Goal: Task Accomplishment & Management: Manage account settings

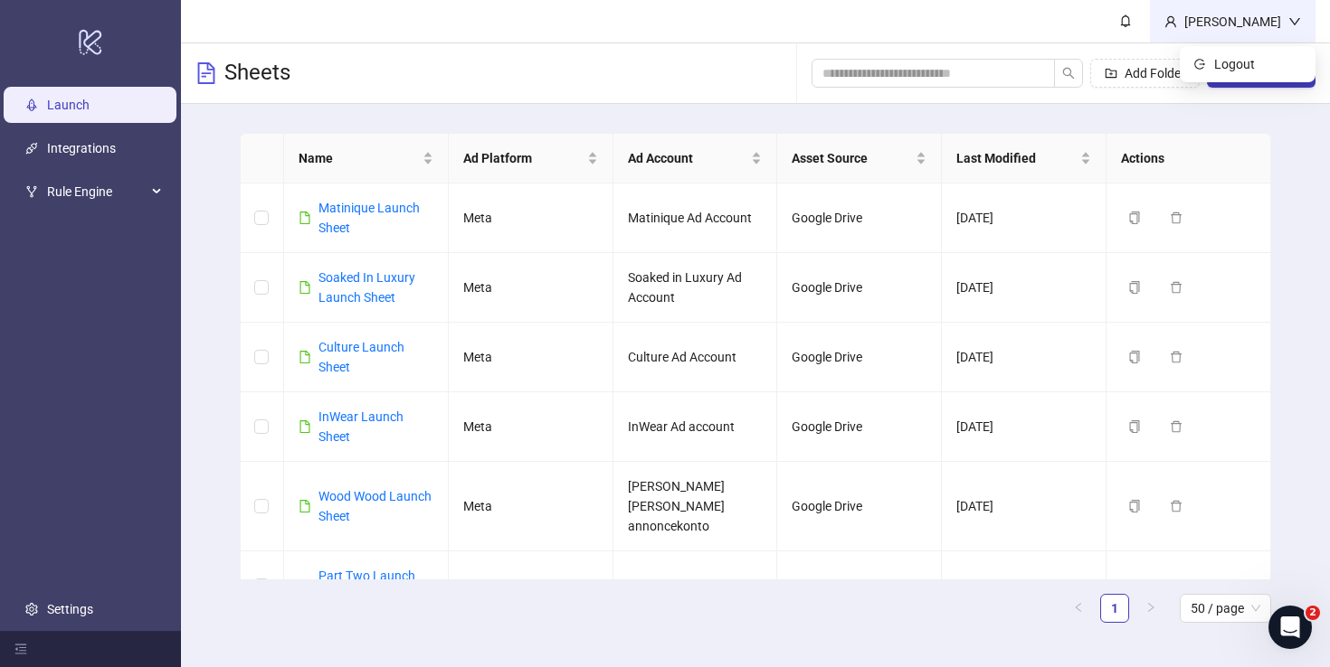
click at [1252, 24] on div "[PERSON_NAME]" at bounding box center [1232, 22] width 111 height 20
click at [1245, 60] on span "Logout" at bounding box center [1257, 64] width 87 height 20
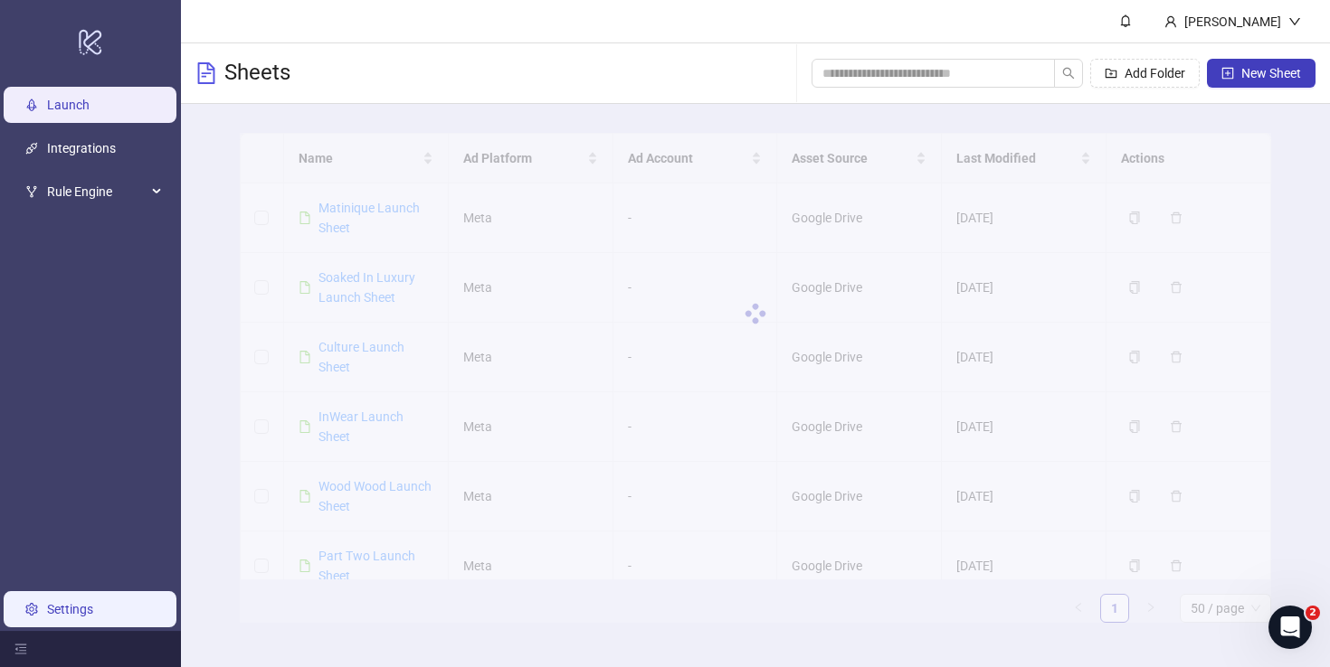
click at [61, 610] on link "Settings" at bounding box center [70, 609] width 46 height 14
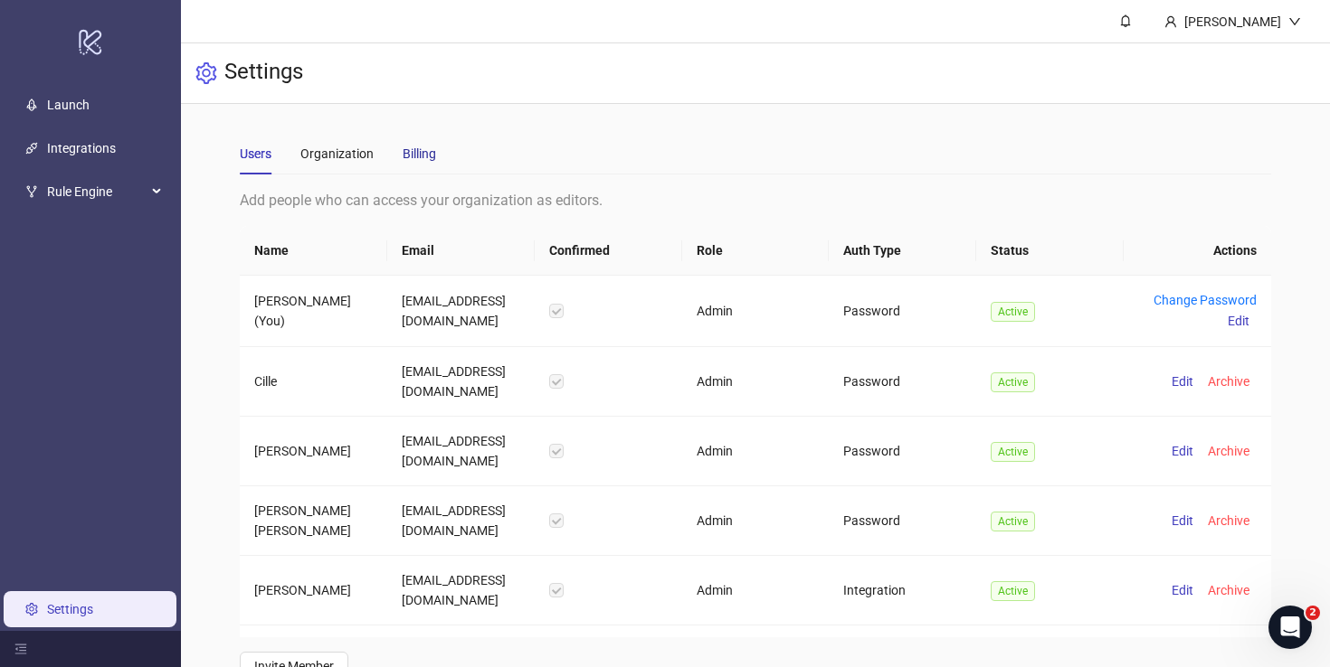
click at [412, 157] on div "Billing" at bounding box center [418, 154] width 33 height 20
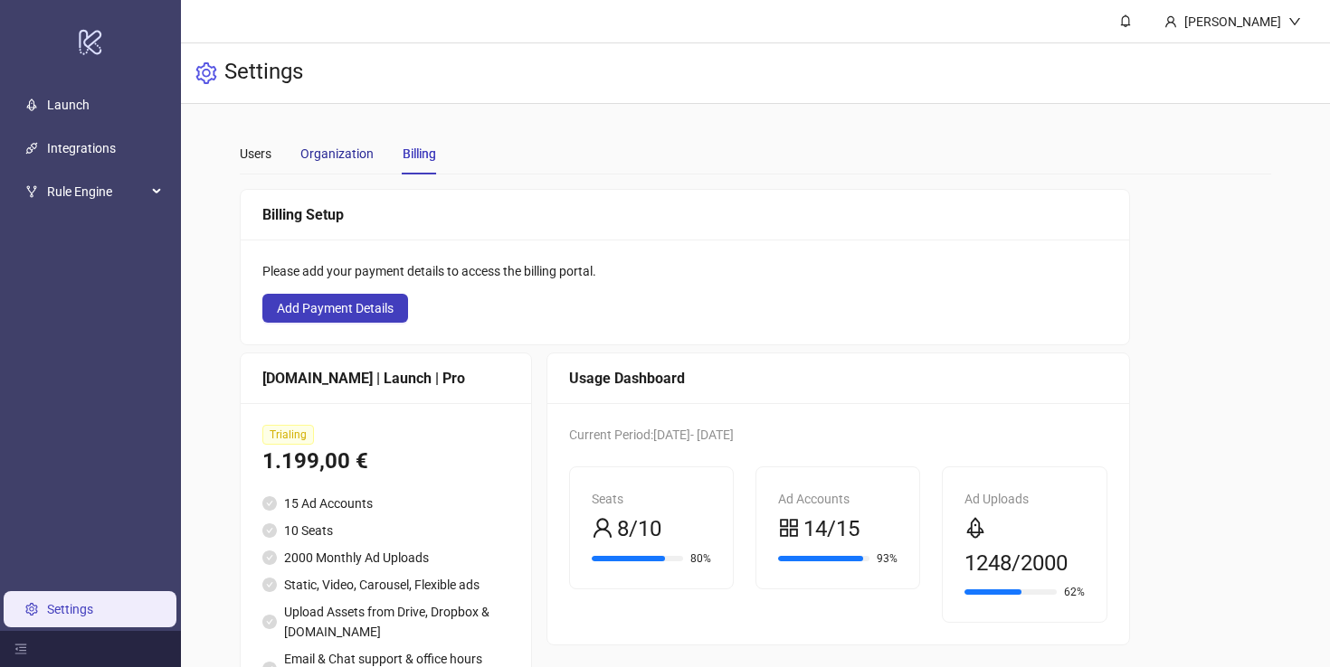
click at [321, 149] on div "Organization" at bounding box center [336, 154] width 73 height 20
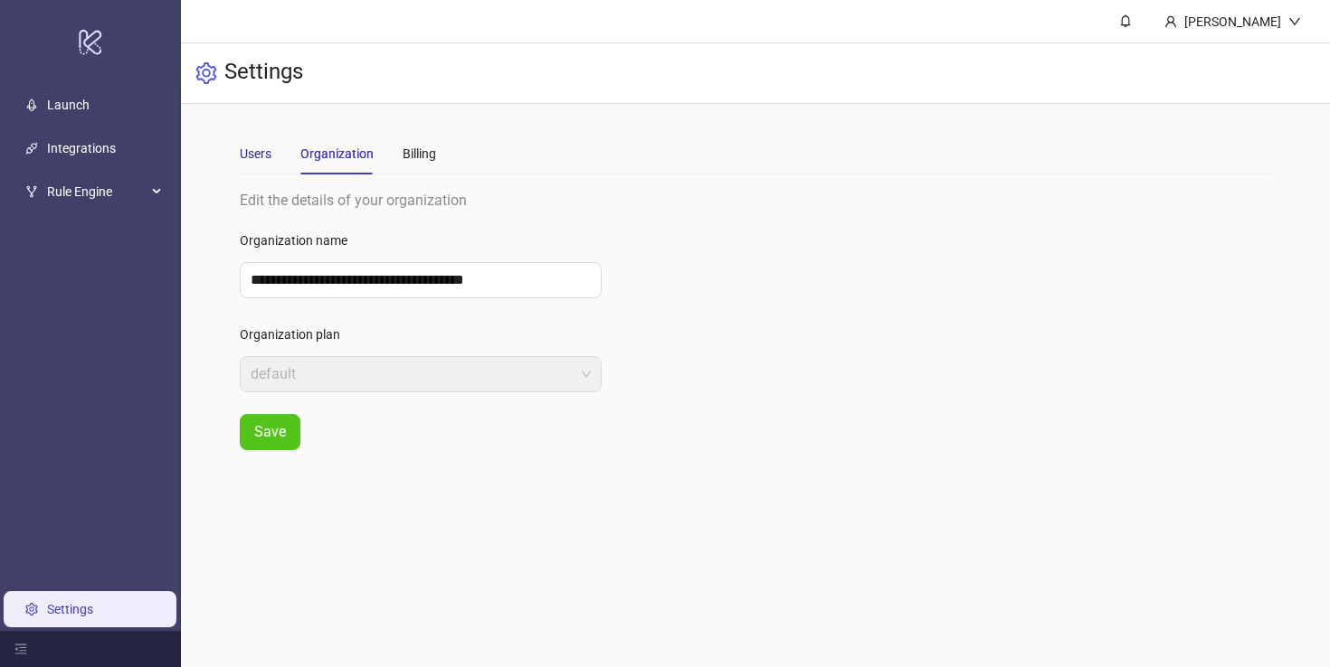
click at [244, 145] on div "Users" at bounding box center [256, 154] width 32 height 20
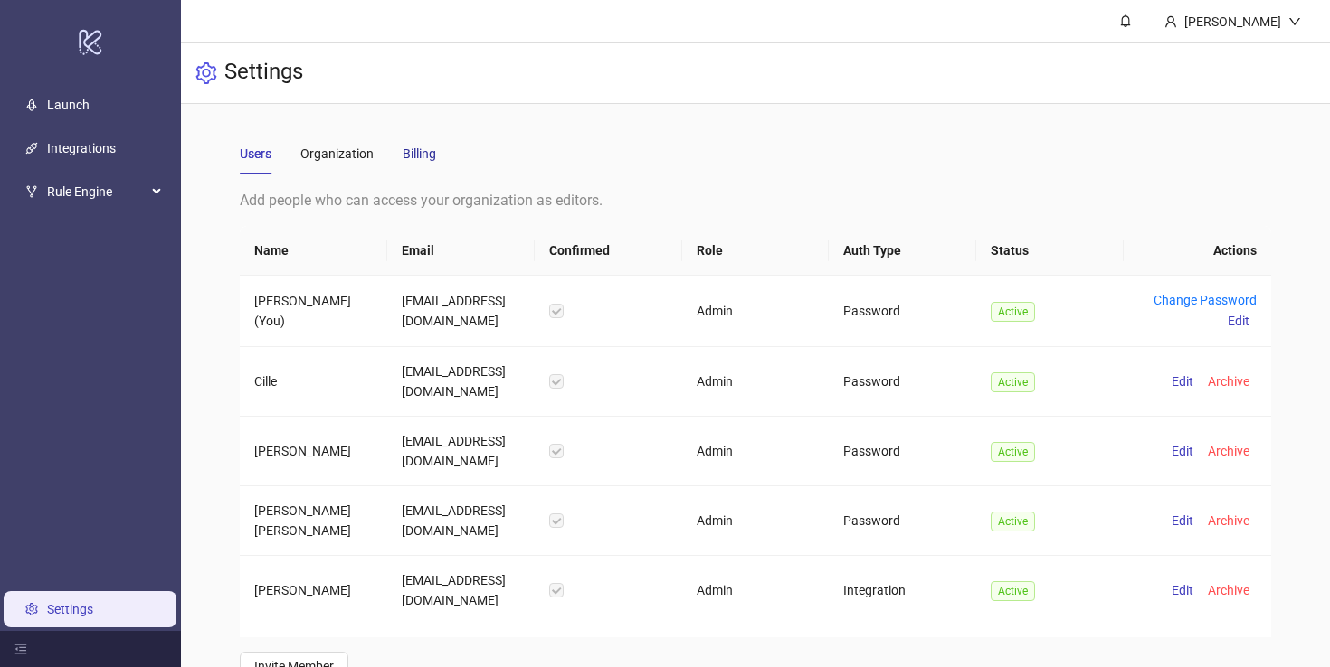
click at [428, 154] on div "Billing" at bounding box center [418, 154] width 33 height 20
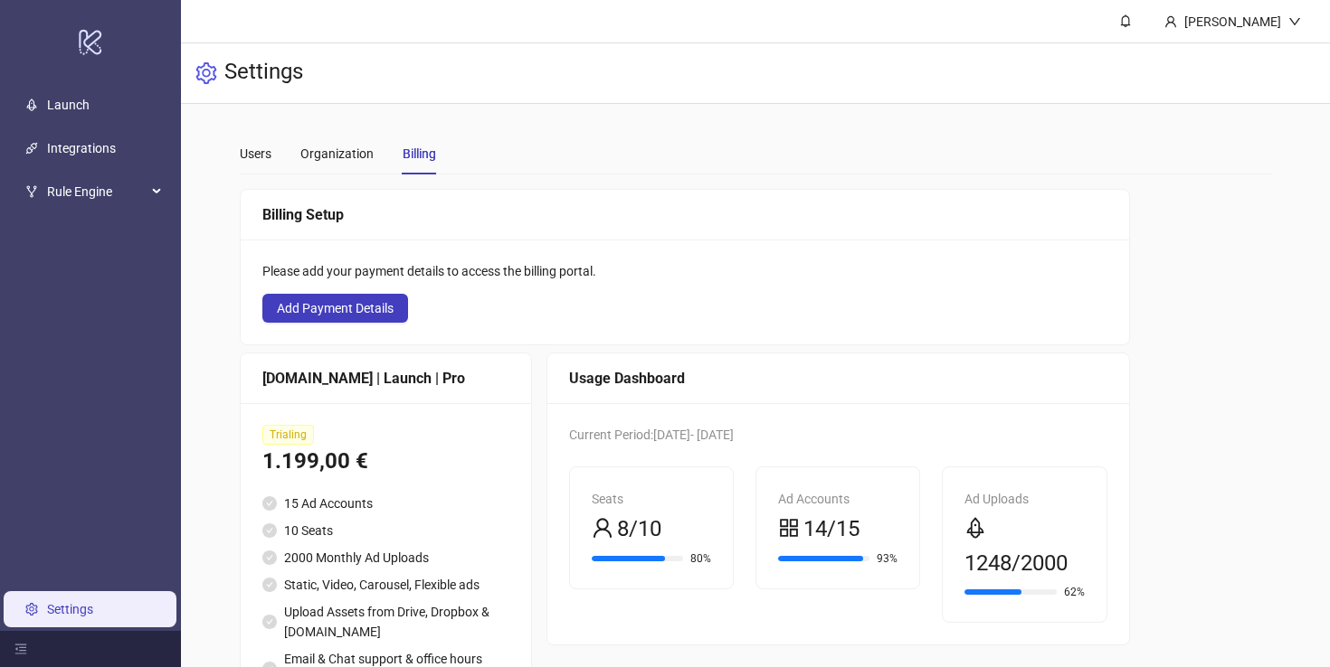
click at [595, 185] on div "**********" at bounding box center [755, 433] width 1031 height 601
click at [135, 185] on span "Rule Engine" at bounding box center [96, 192] width 99 height 36
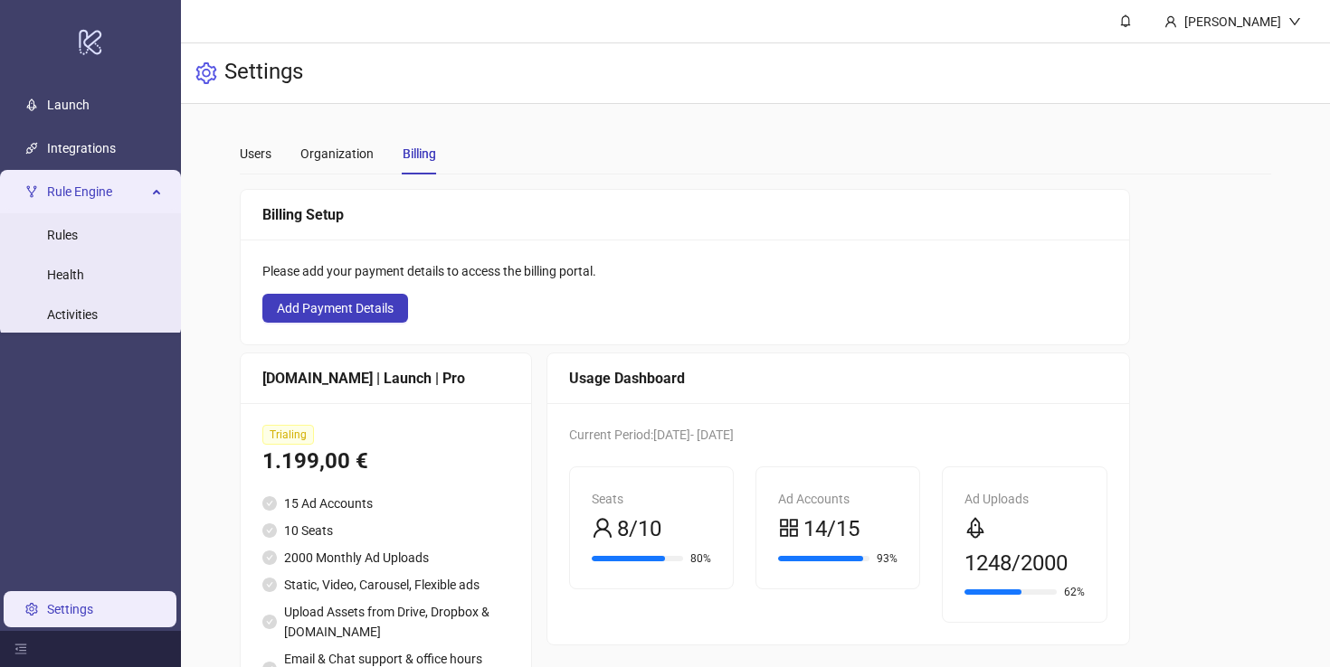
click at [135, 185] on span "Rule Engine" at bounding box center [96, 192] width 99 height 36
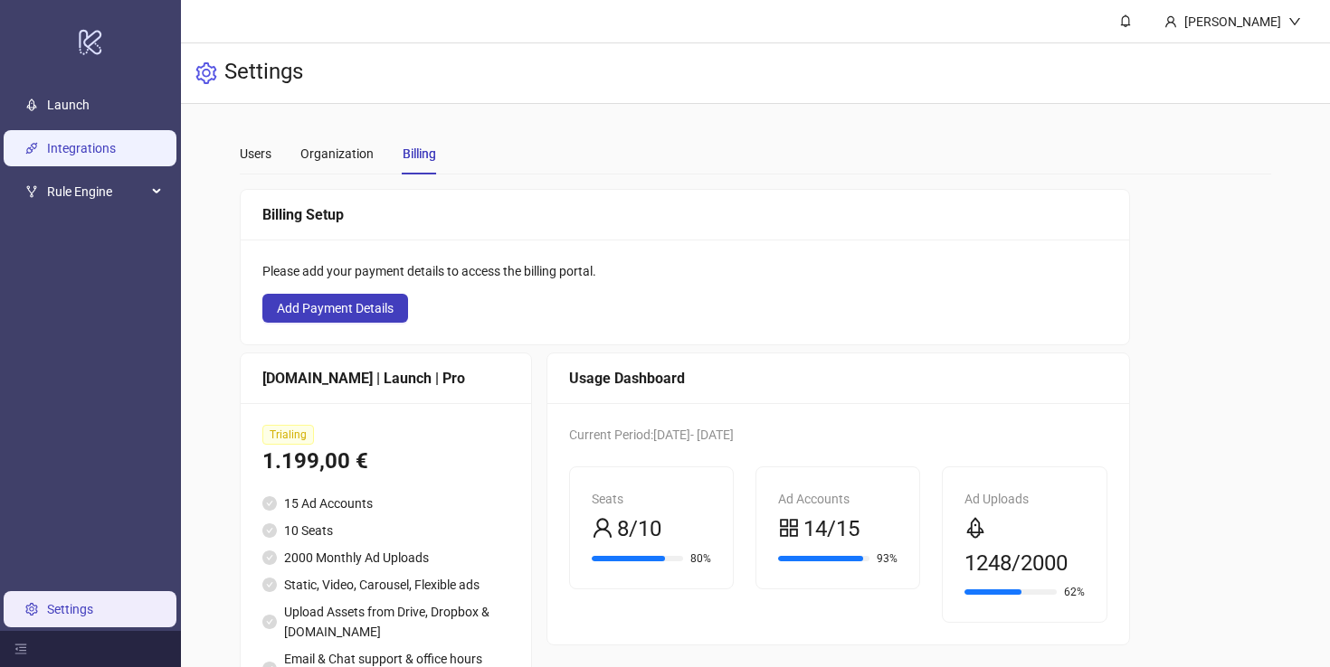
click at [116, 154] on link "Integrations" at bounding box center [81, 148] width 69 height 14
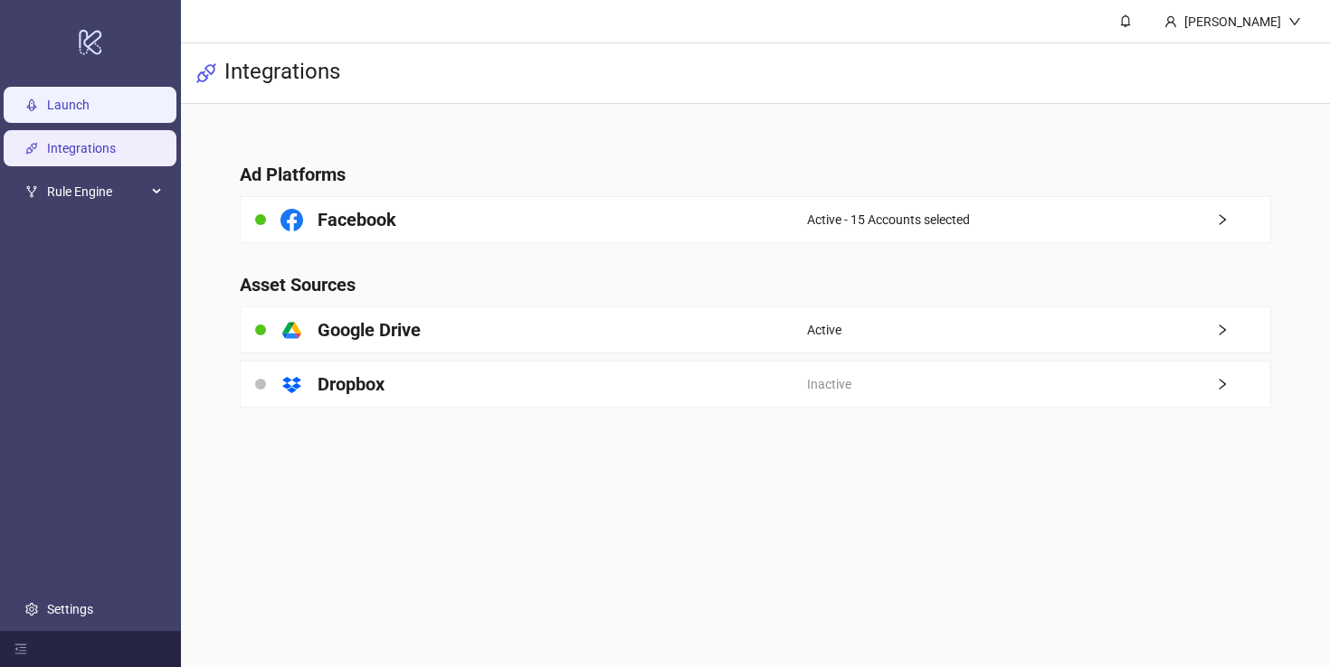
click at [90, 111] on link "Launch" at bounding box center [68, 105] width 43 height 14
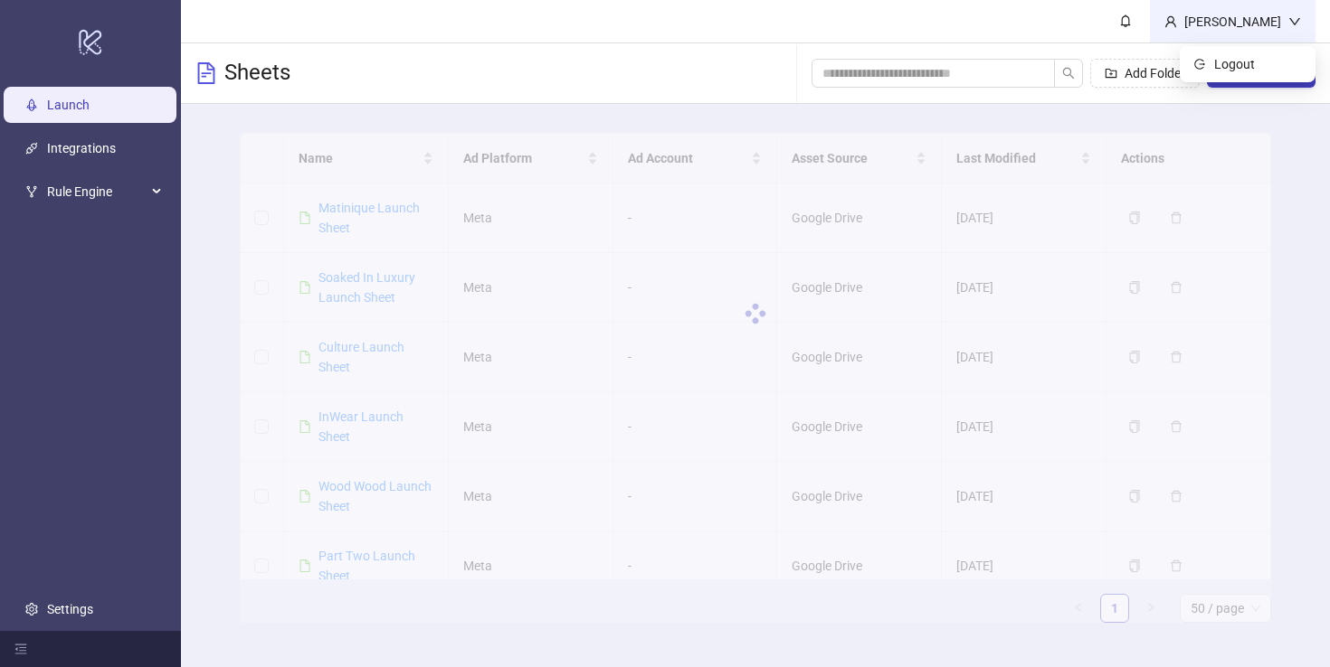
click at [1286, 22] on div "[PERSON_NAME]" at bounding box center [1232, 22] width 111 height 20
click at [1312, 330] on div "Name Ad Platform Ad Account Asset Source Last Modified Actions Matinique Launch…" at bounding box center [755, 385] width 1149 height 563
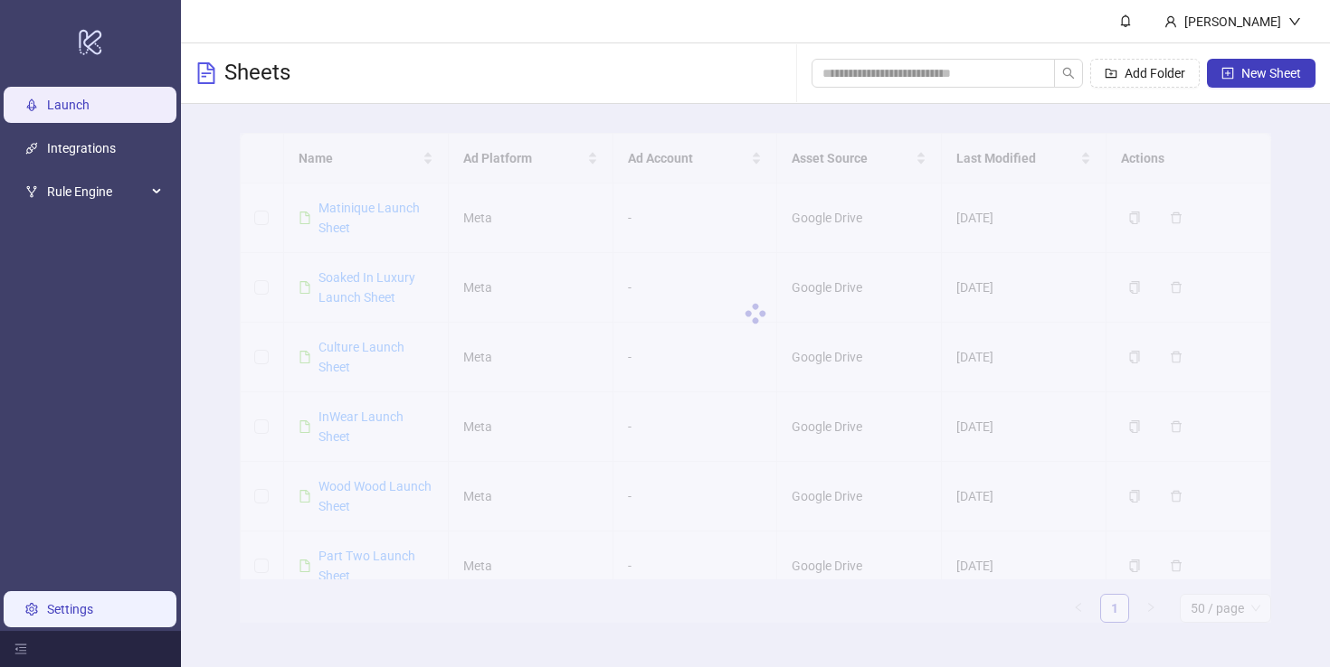
click at [71, 614] on link "Settings" at bounding box center [70, 609] width 46 height 14
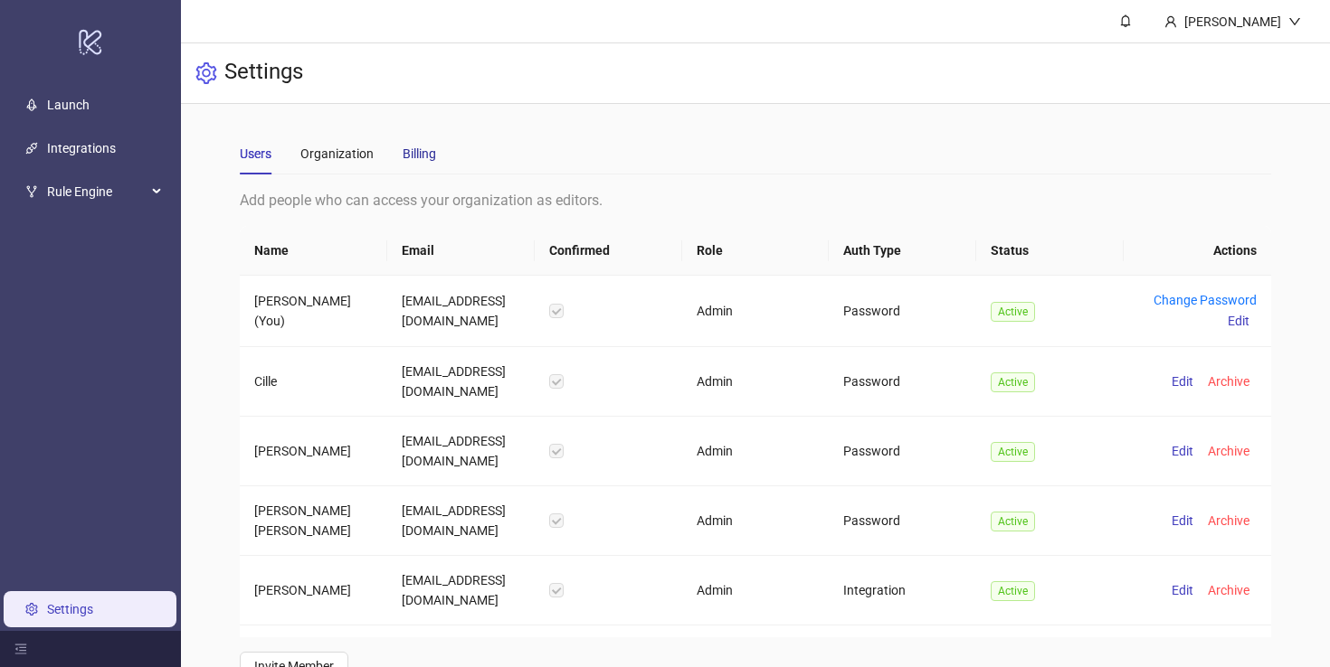
click at [416, 147] on div "Billing" at bounding box center [418, 154] width 33 height 20
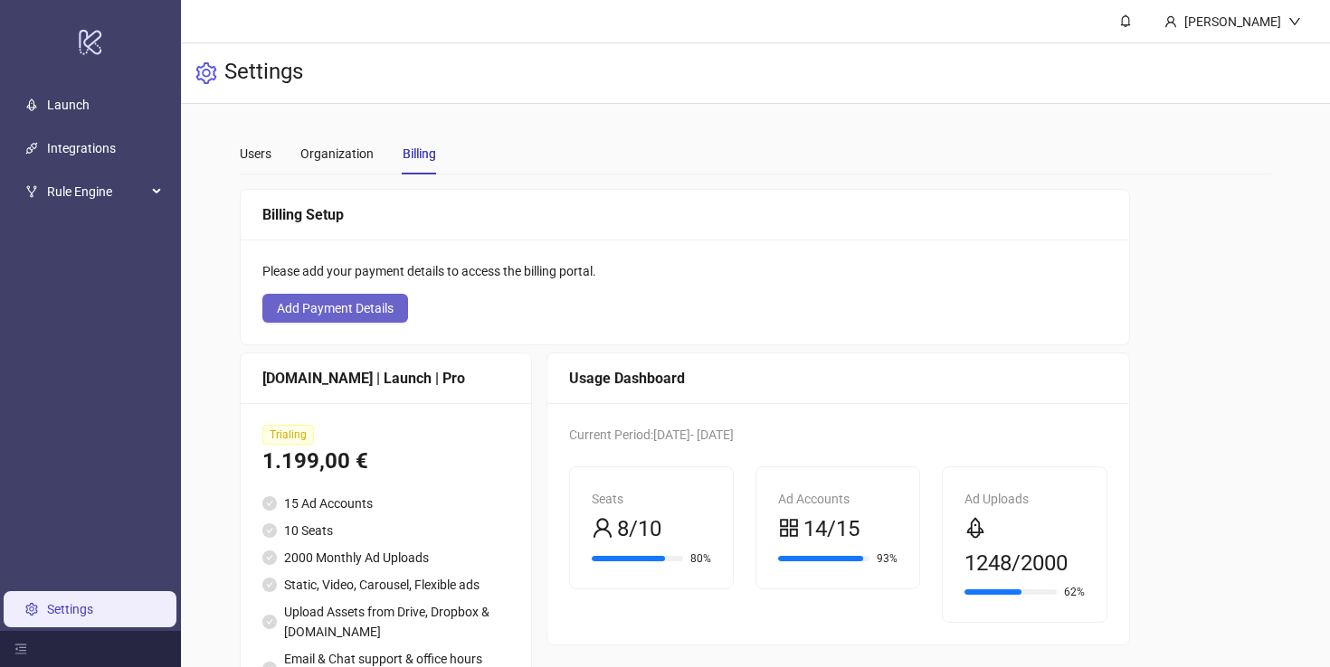
click at [383, 302] on span "Add Payment Details" at bounding box center [335, 308] width 117 height 14
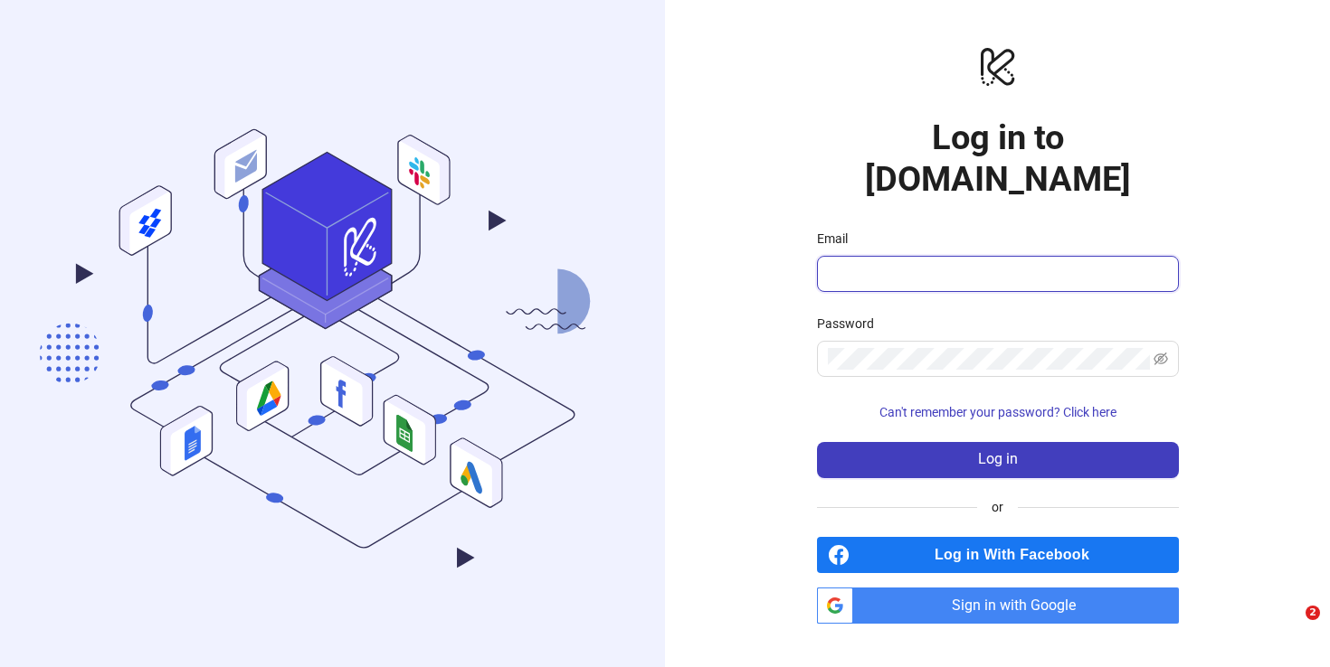
click at [860, 263] on input "Email" at bounding box center [996, 274] width 336 height 22
click at [942, 263] on input "**********" at bounding box center [990, 274] width 324 height 22
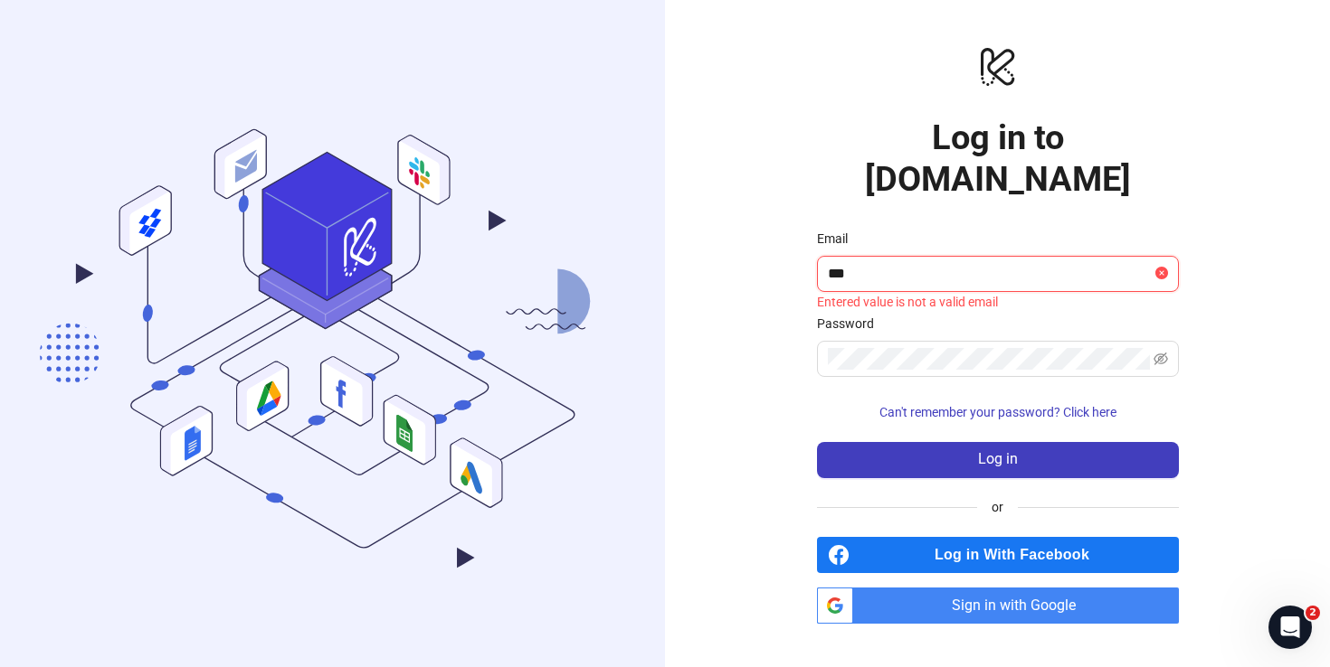
type input "**********"
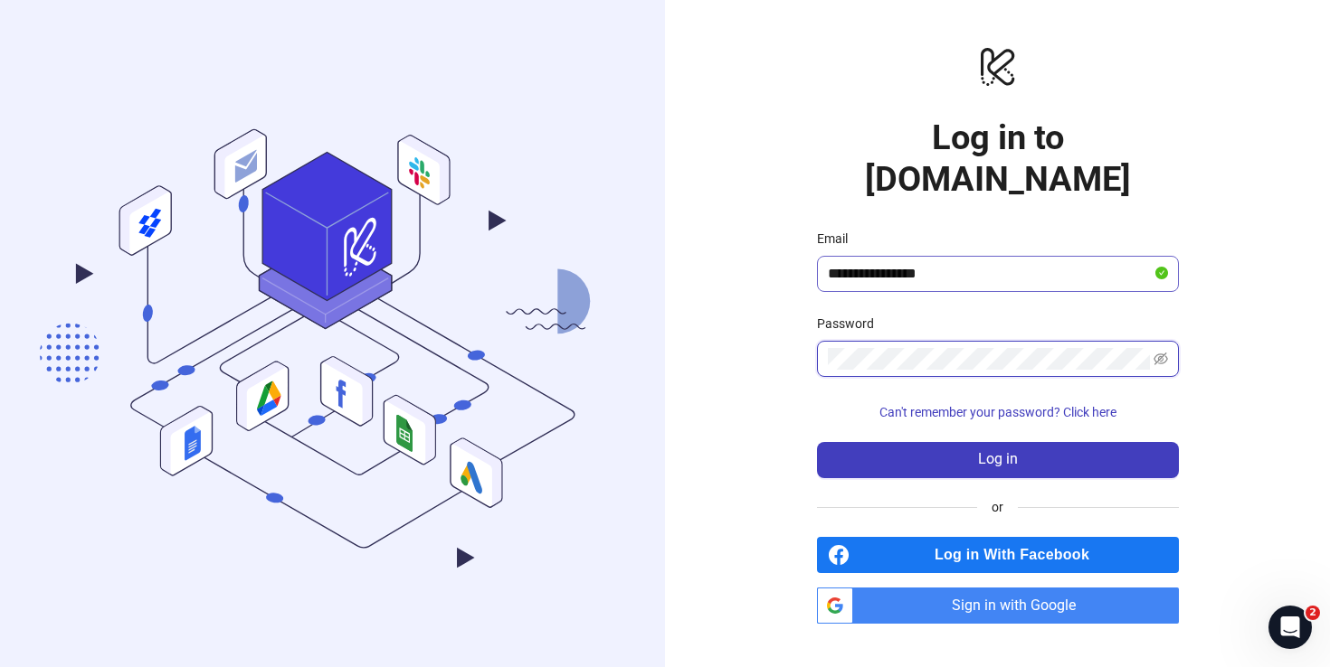
click at [817, 442] on button "Log in" at bounding box center [998, 460] width 362 height 36
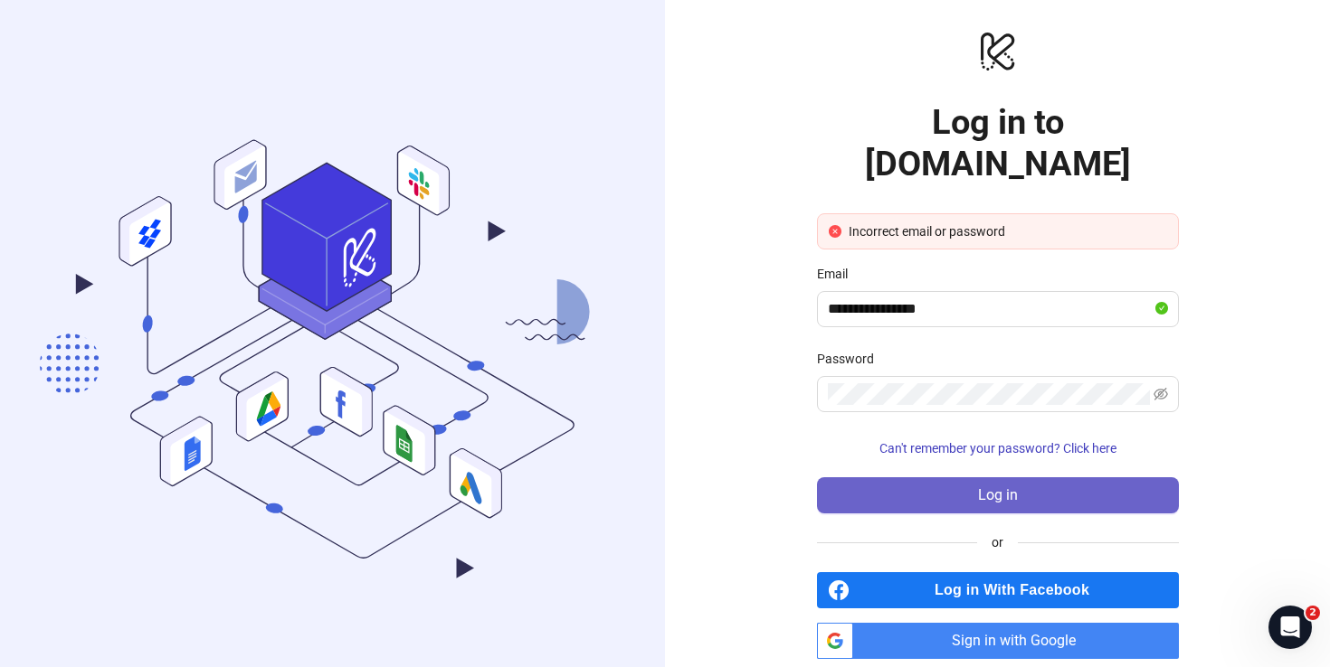
click at [944, 478] on button "Log in" at bounding box center [998, 496] width 362 height 36
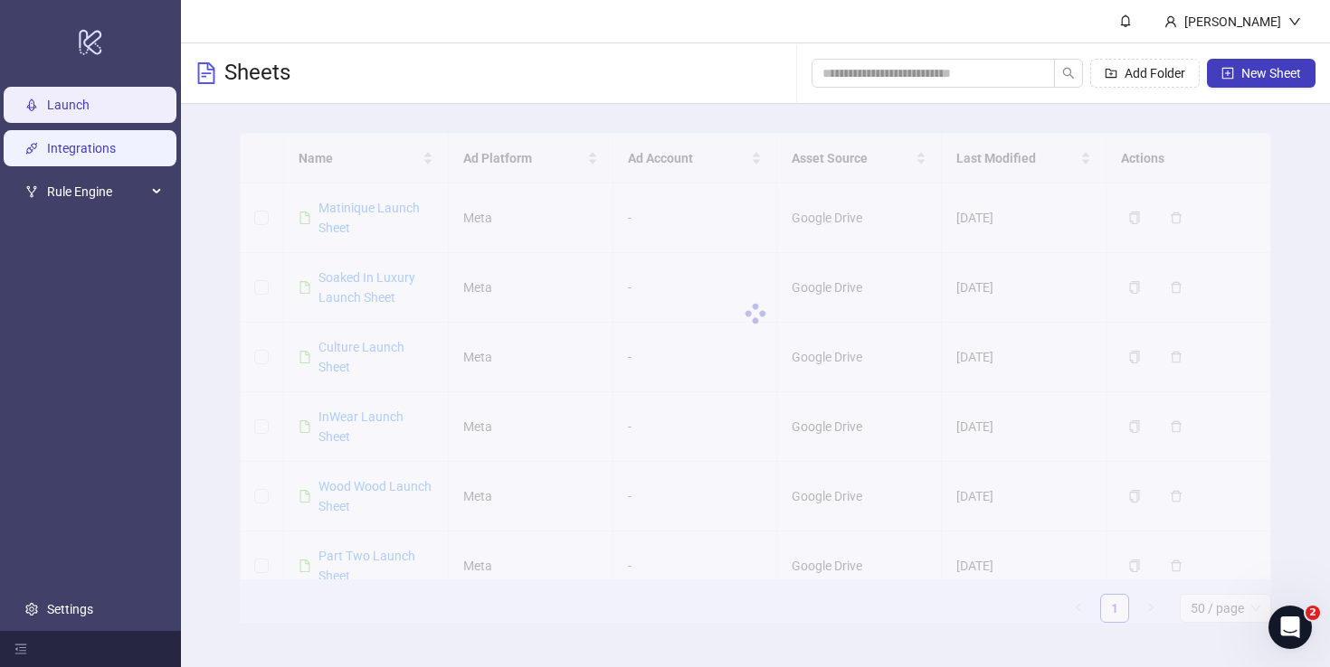
click at [108, 155] on link "Integrations" at bounding box center [81, 148] width 69 height 14
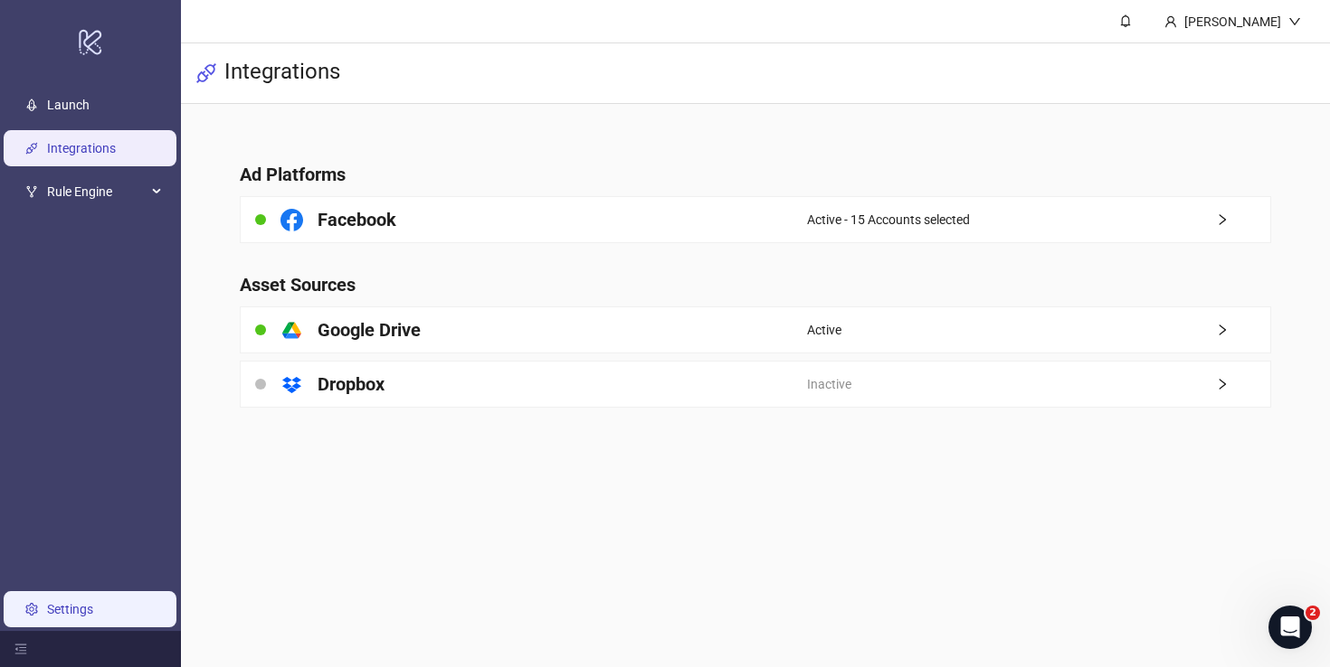
click at [47, 609] on link "Settings" at bounding box center [70, 609] width 46 height 14
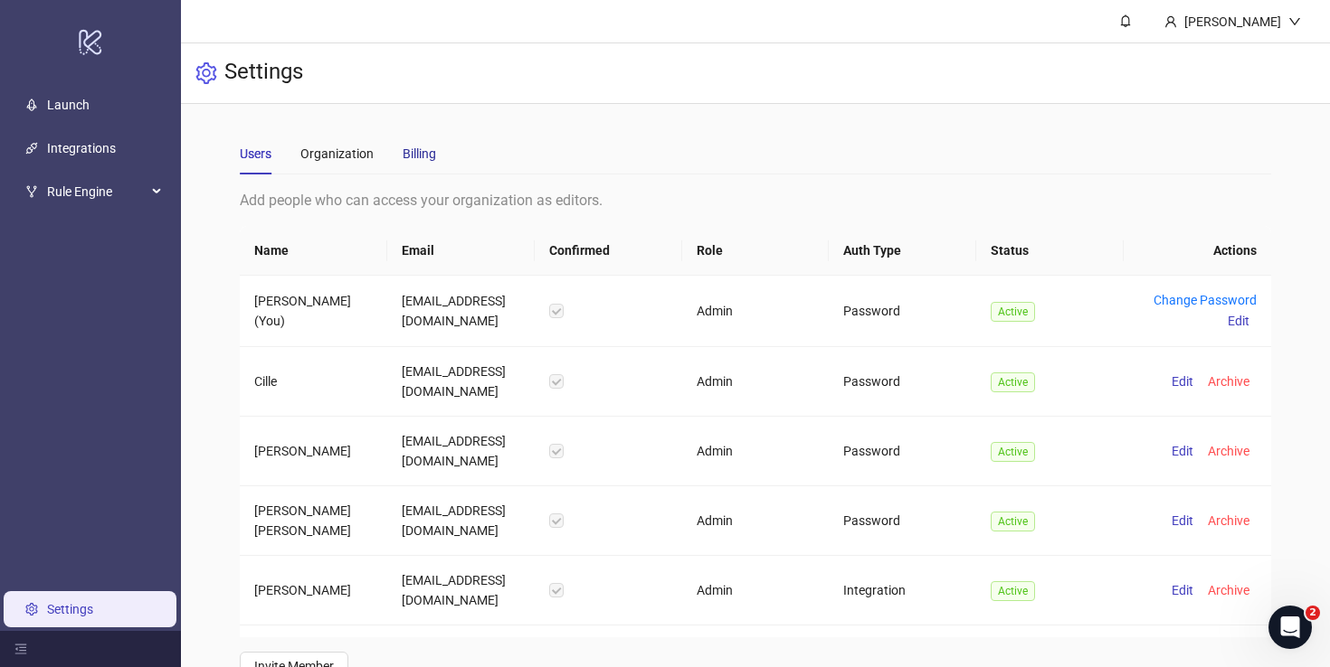
click at [423, 149] on div "Billing" at bounding box center [418, 154] width 33 height 20
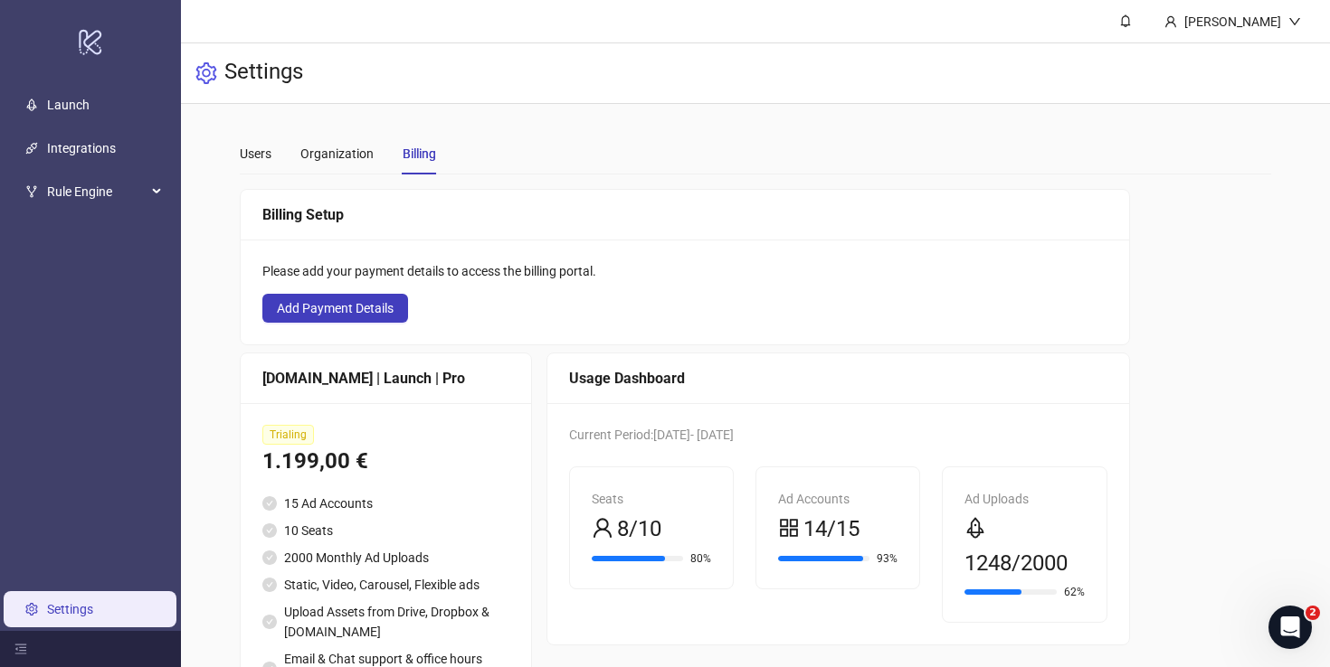
click at [617, 124] on main "Users Organization Billing Add people who can access your organization as edito…" at bounding box center [755, 433] width 1060 height 658
click at [989, 62] on div "Settings" at bounding box center [755, 73] width 1149 height 61
click at [318, 146] on div "Organization" at bounding box center [336, 154] width 73 height 20
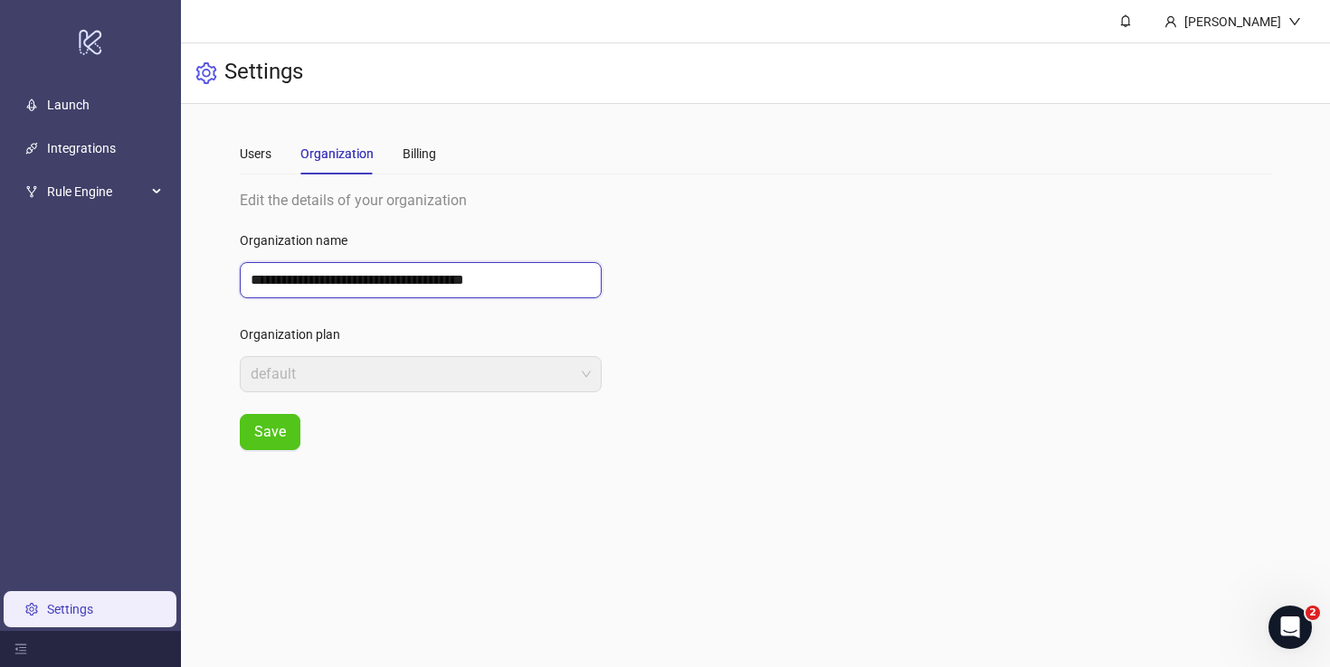
click at [316, 276] on input "**********" at bounding box center [421, 280] width 362 height 36
click at [256, 159] on div "Users" at bounding box center [256, 154] width 32 height 20
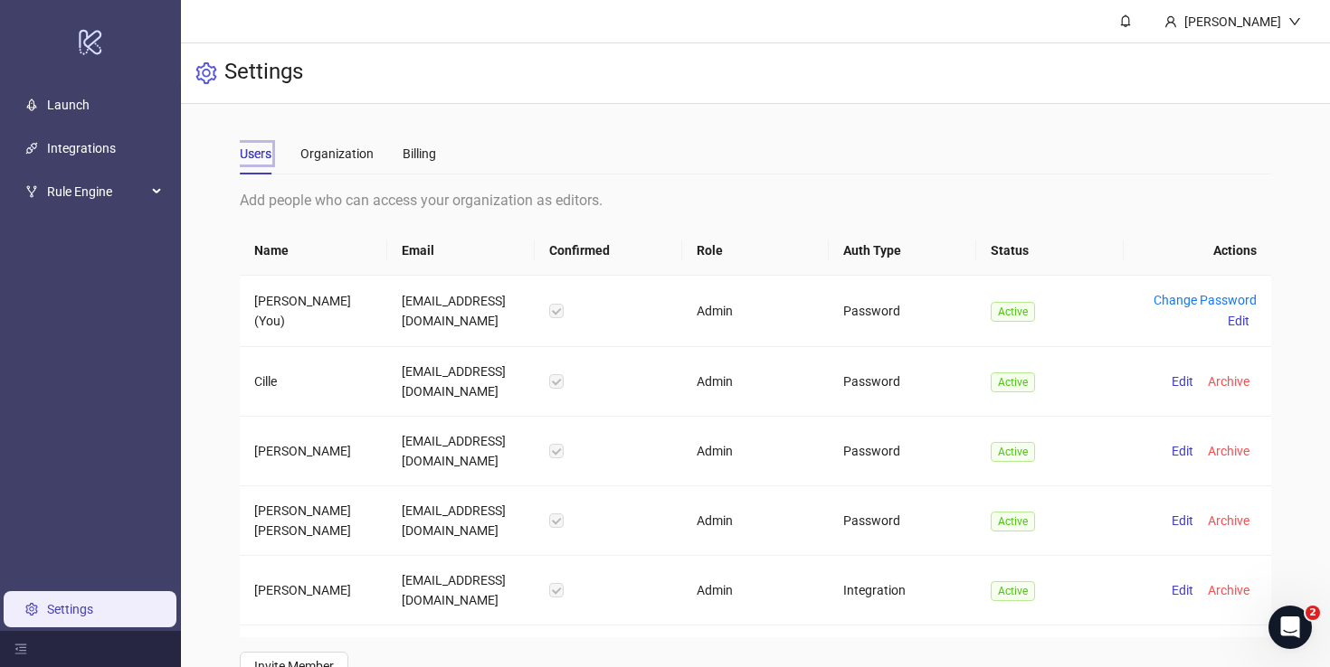
click at [573, 123] on main "**********" at bounding box center [755, 407] width 1060 height 606
click at [67, 108] on link "Launch" at bounding box center [68, 105] width 43 height 14
